Goal: Complete application form

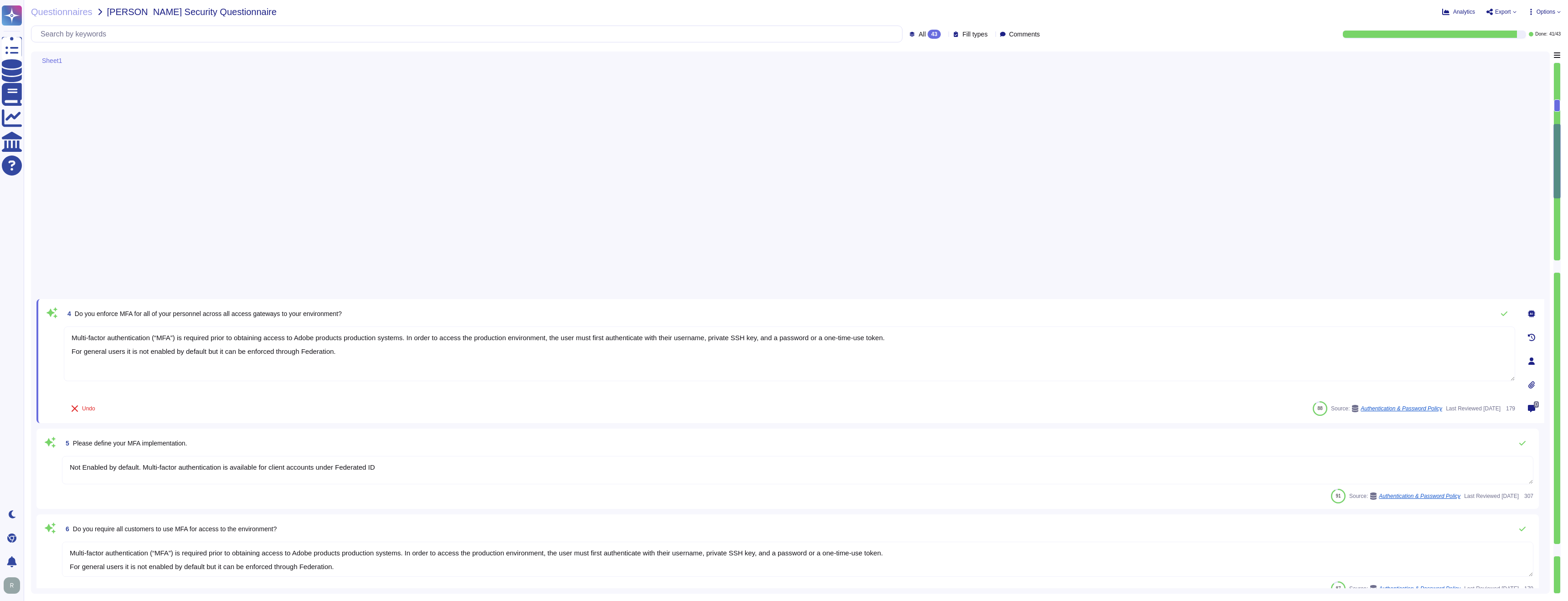
type textarea "Multi-factor authentication (“MFA”) is required prior to obtaining access to Ad…"
type textarea "Not Enabled by default. Multi-factor authentication is available for client acc…"
type textarea "Multi-factor authentication (“MFA”) is required prior to obtaining access to Ad…"
type textarea "Documented policies and procedures exist that cover unauthorized software insta…"
type textarea "Lo ipsumdolo sita CON 70239, Adipi'e Seddoeiusmo Temporin Utlabo etdolore mag a…"
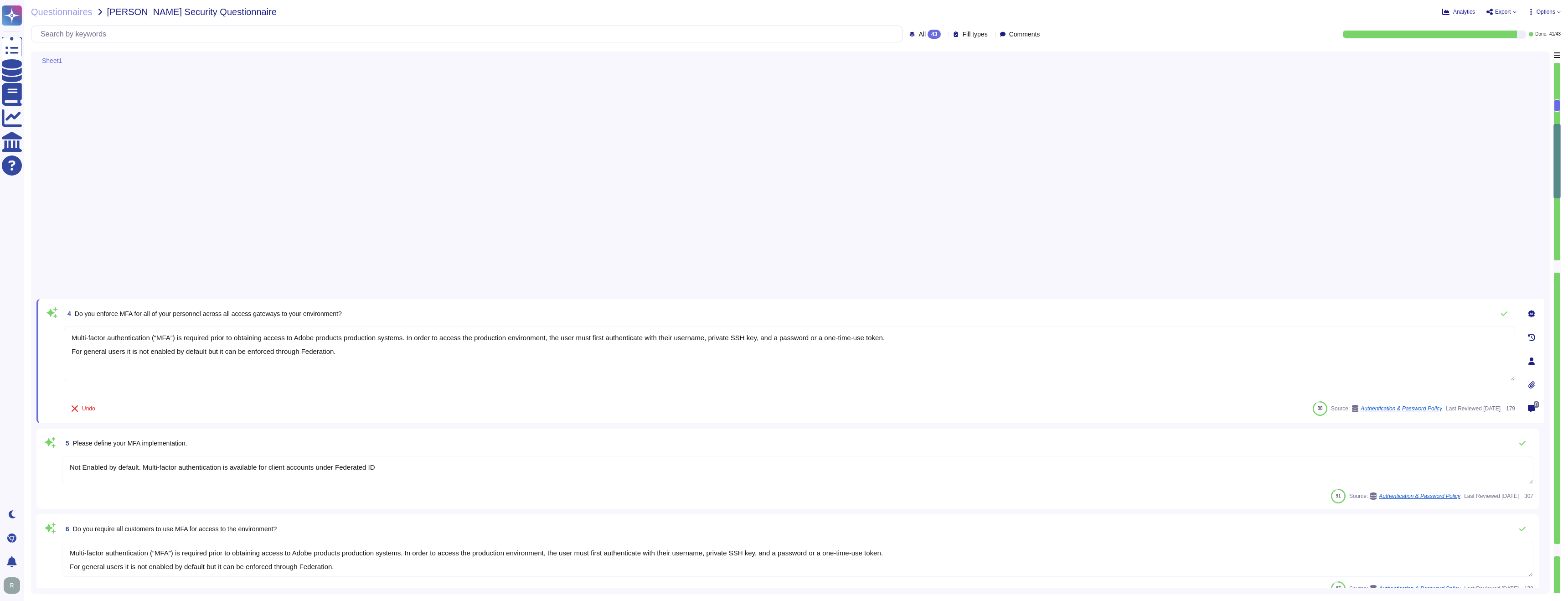
type textarea "SaaS administrators and end users access the application through the same web i…"
type textarea "Yes we do all of the above - 2FA, audit trails, IP address filtering, firewalls…"
type textarea "Lo ipsumdolo sita CON 70239, Adipi'e Seddoeiusmo Temporin Utlabo etdolore mag a…"
type textarea "Please see: [URL][DOMAIN_NAME] and [URL][DOMAIN_NAME]"
type textarea "Privileged access (administrator level) to information security management syst…"
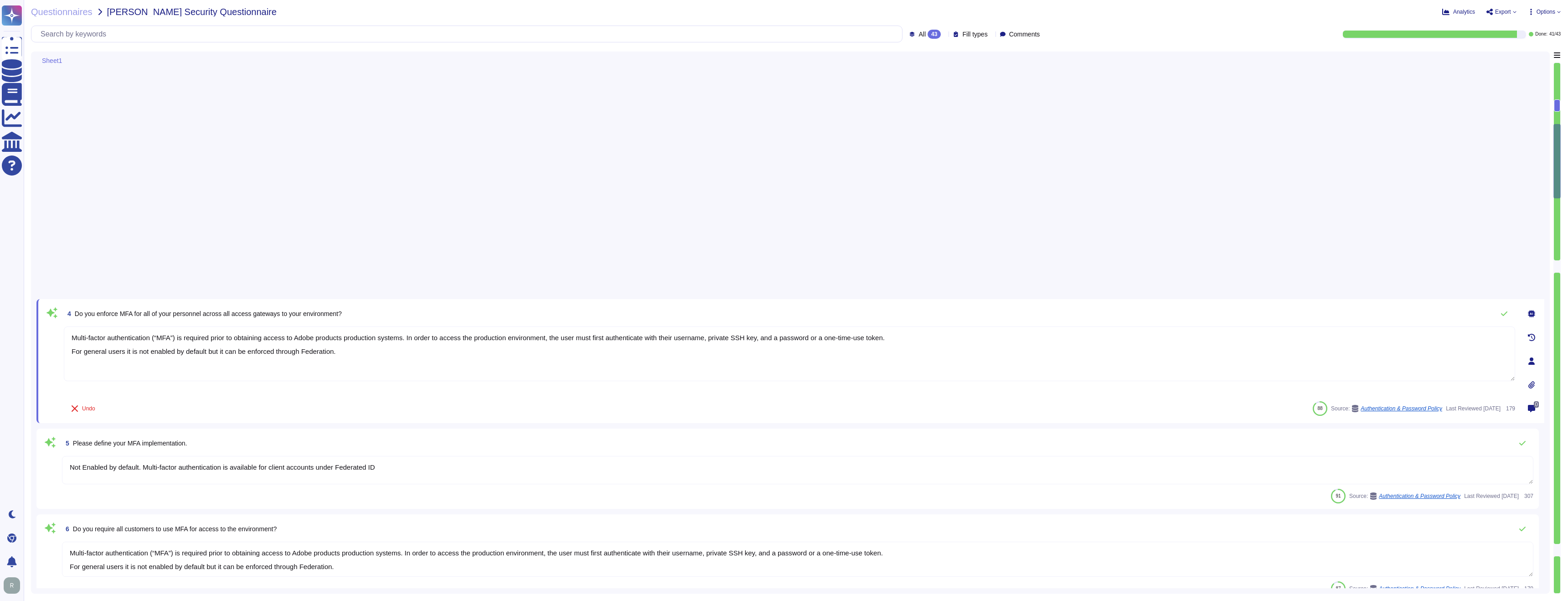
type textarea "Each API call requires authentication to be established, either through Oauth 2…"
